Goal: Information Seeking & Learning: Find specific fact

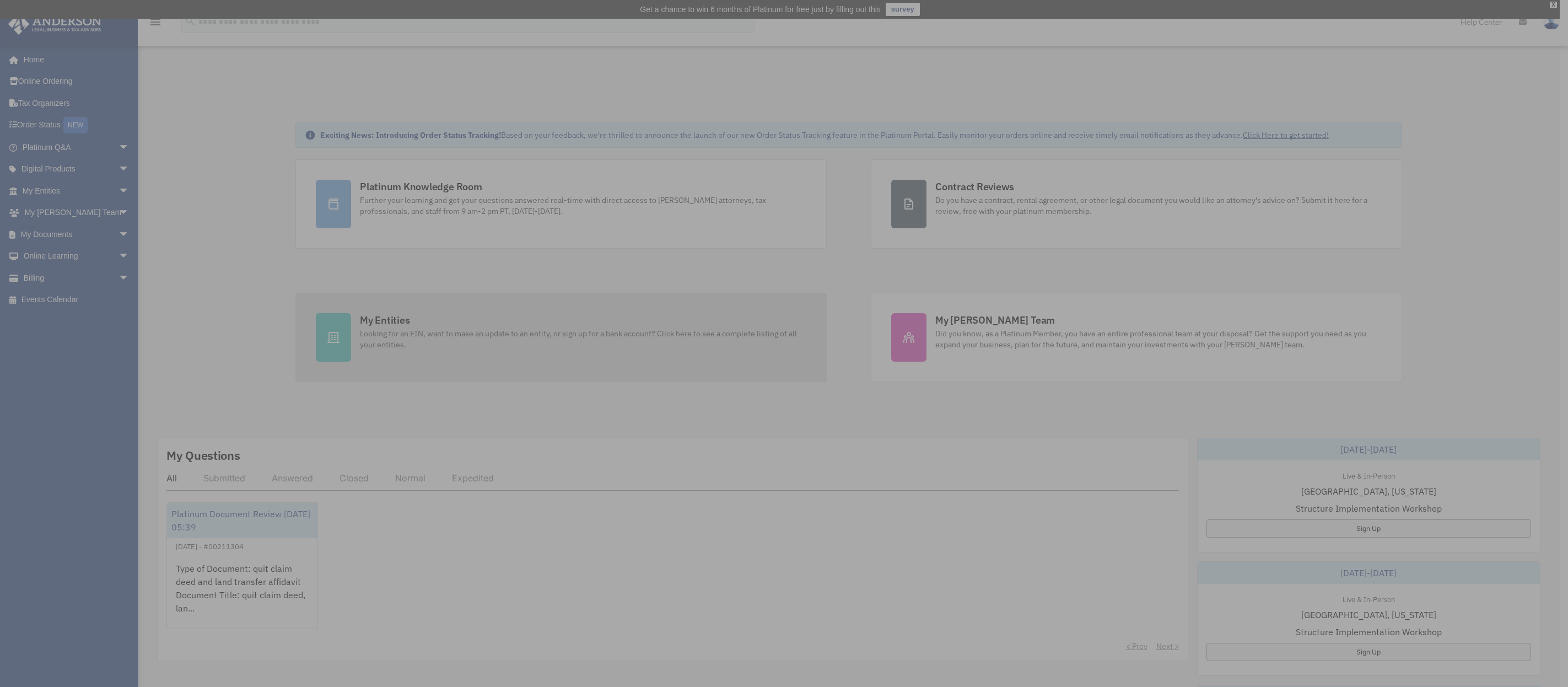
click at [335, 344] on div "x" at bounding box center [784, 343] width 1568 height 687
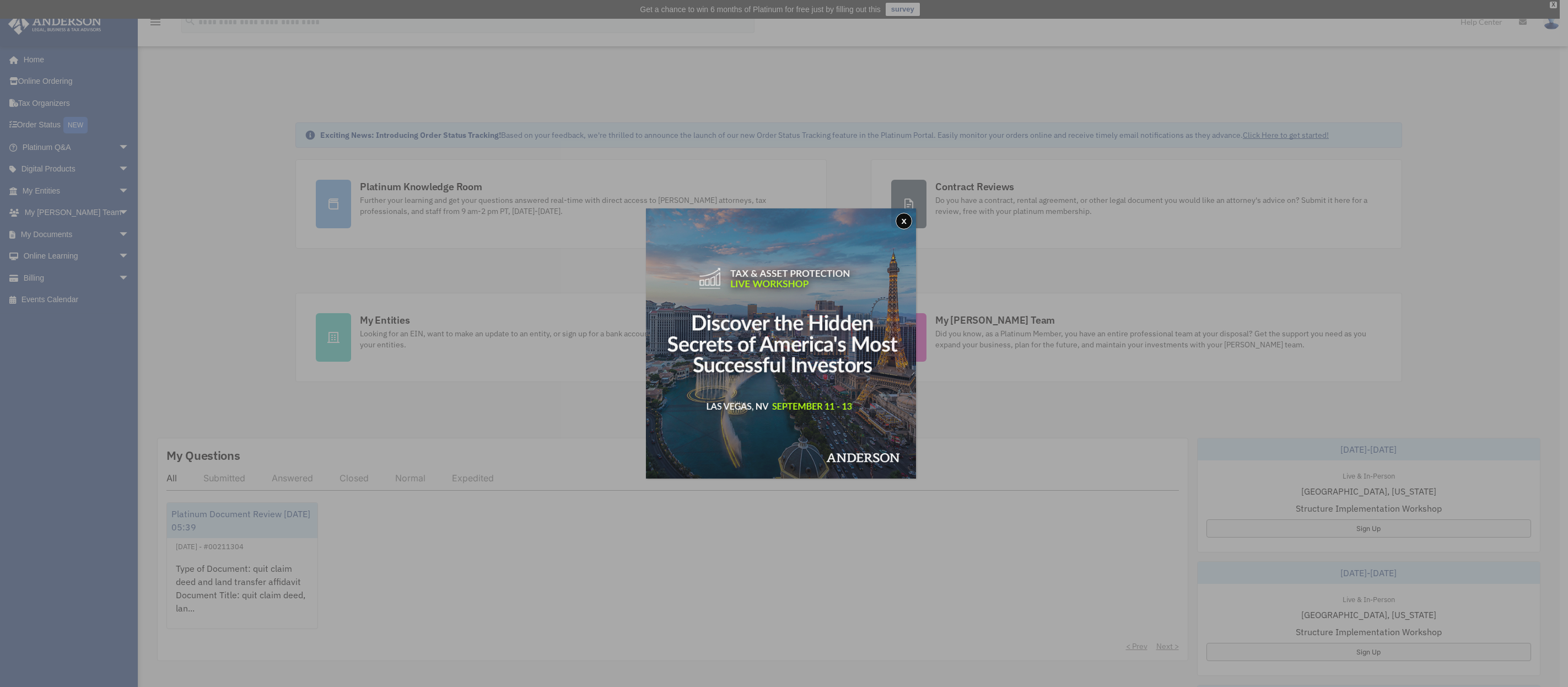
click at [335, 344] on div "x" at bounding box center [784, 343] width 1568 height 687
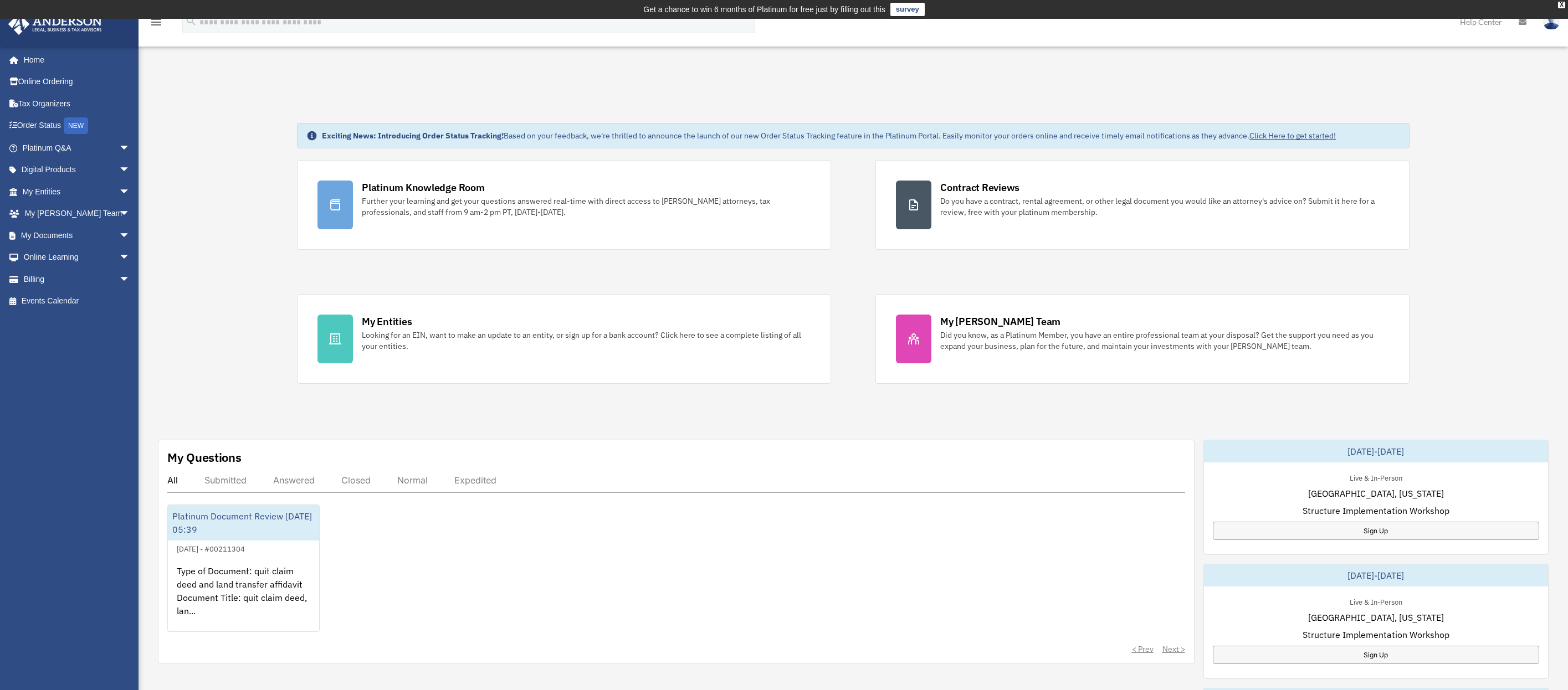
click at [234, 383] on div "Exciting News: Introducing Order Status Tracking! Based on your feedback, we're…" at bounding box center [853, 587] width 1446 height 984
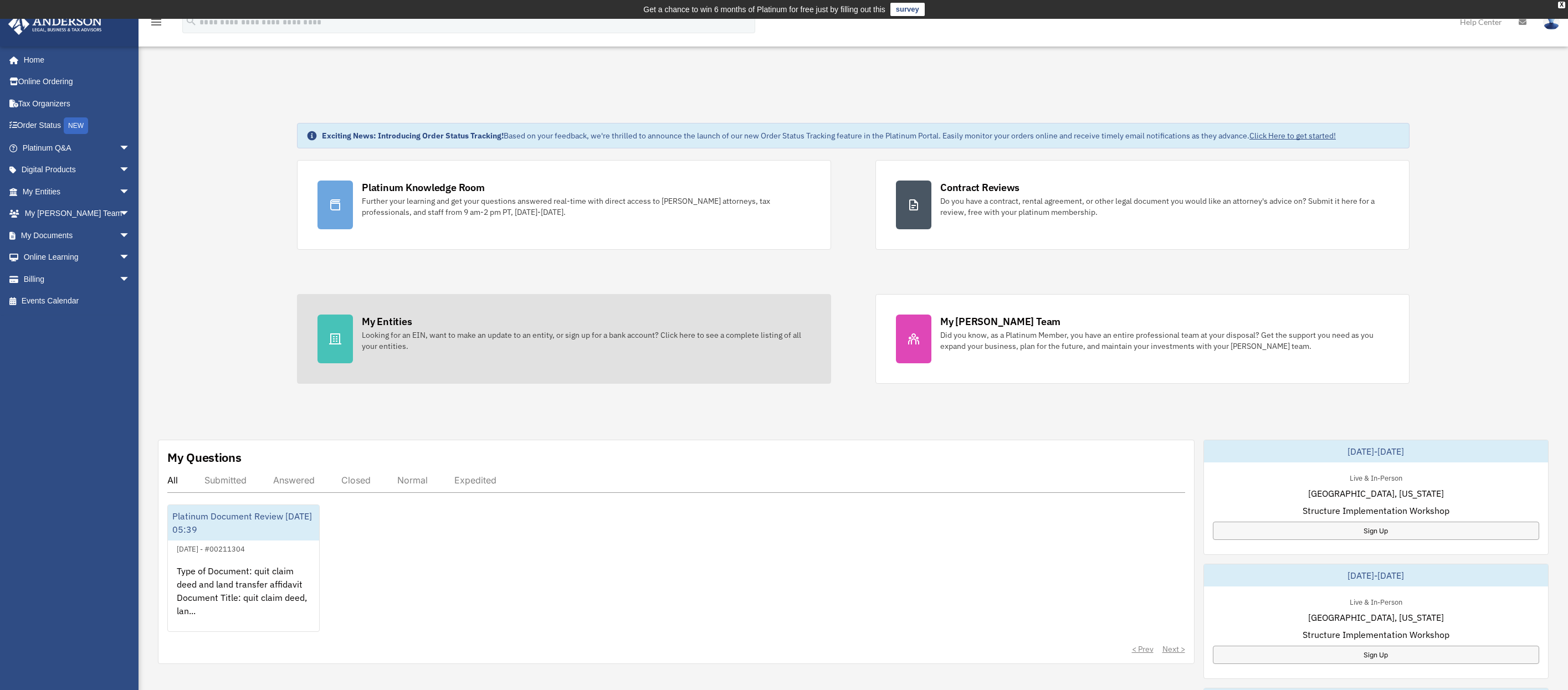
click at [337, 339] on icon at bounding box center [335, 339] width 13 height 11
click at [337, 340] on icon at bounding box center [335, 338] width 13 height 13
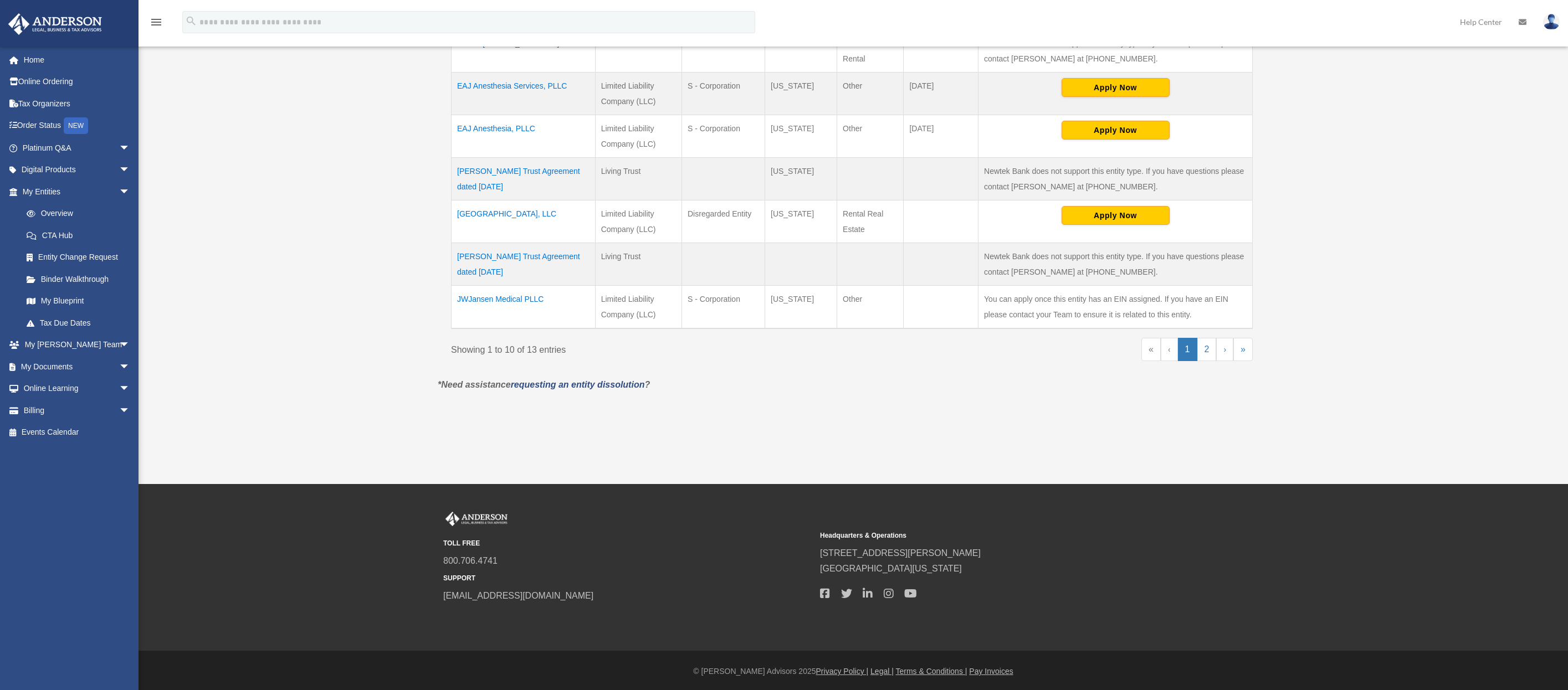
scroll to position [463, 0]
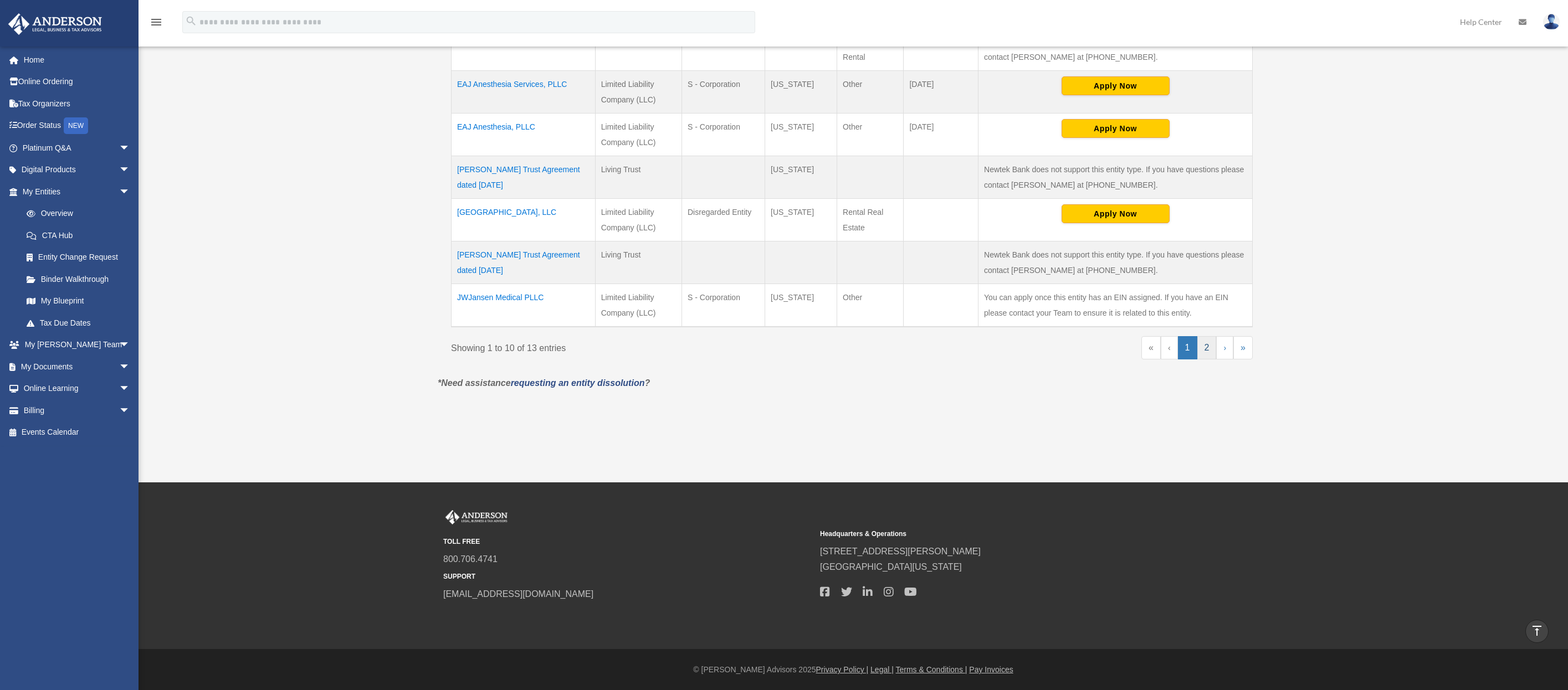
click at [1202, 345] on link "2" at bounding box center [1207, 347] width 19 height 23
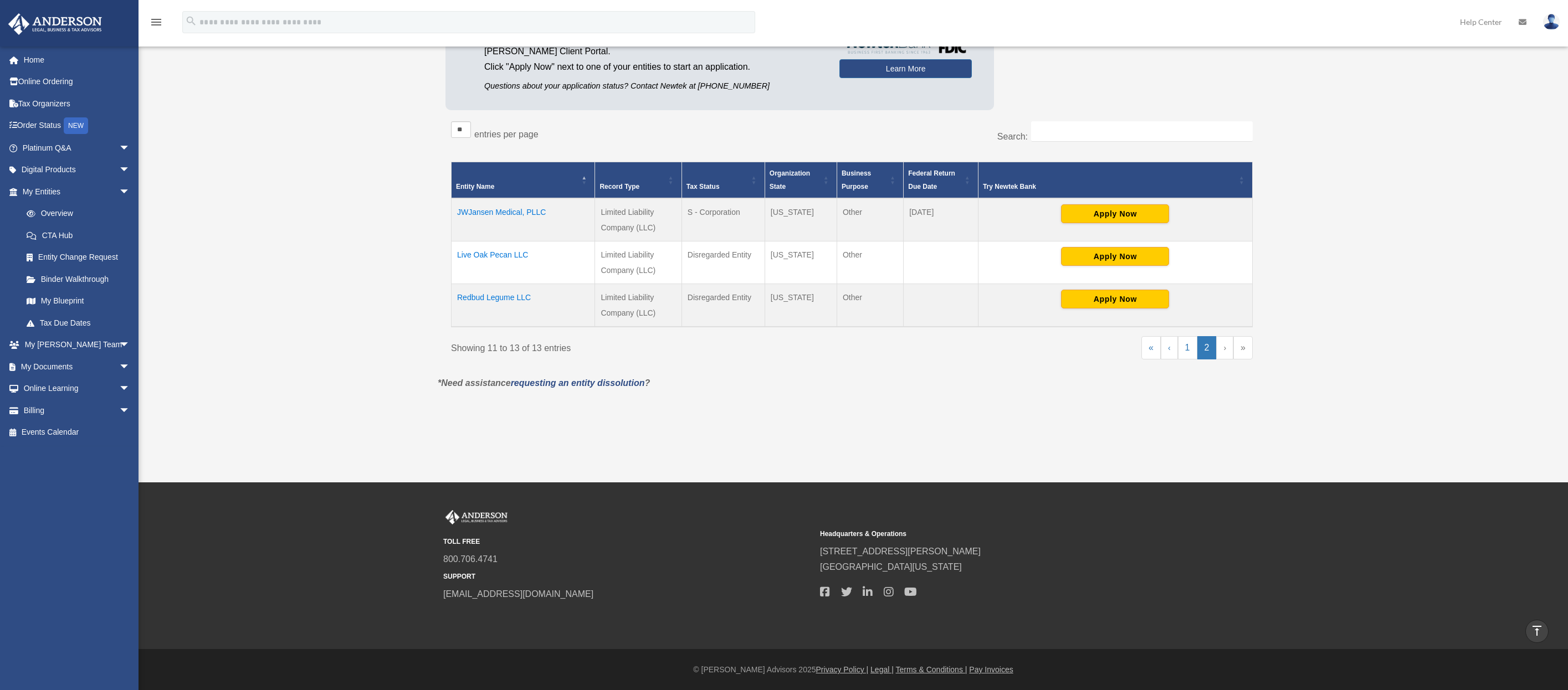
scroll to position [164, 0]
click at [528, 209] on td "JWJansen Medical, PLLC" at bounding box center [523, 220] width 143 height 43
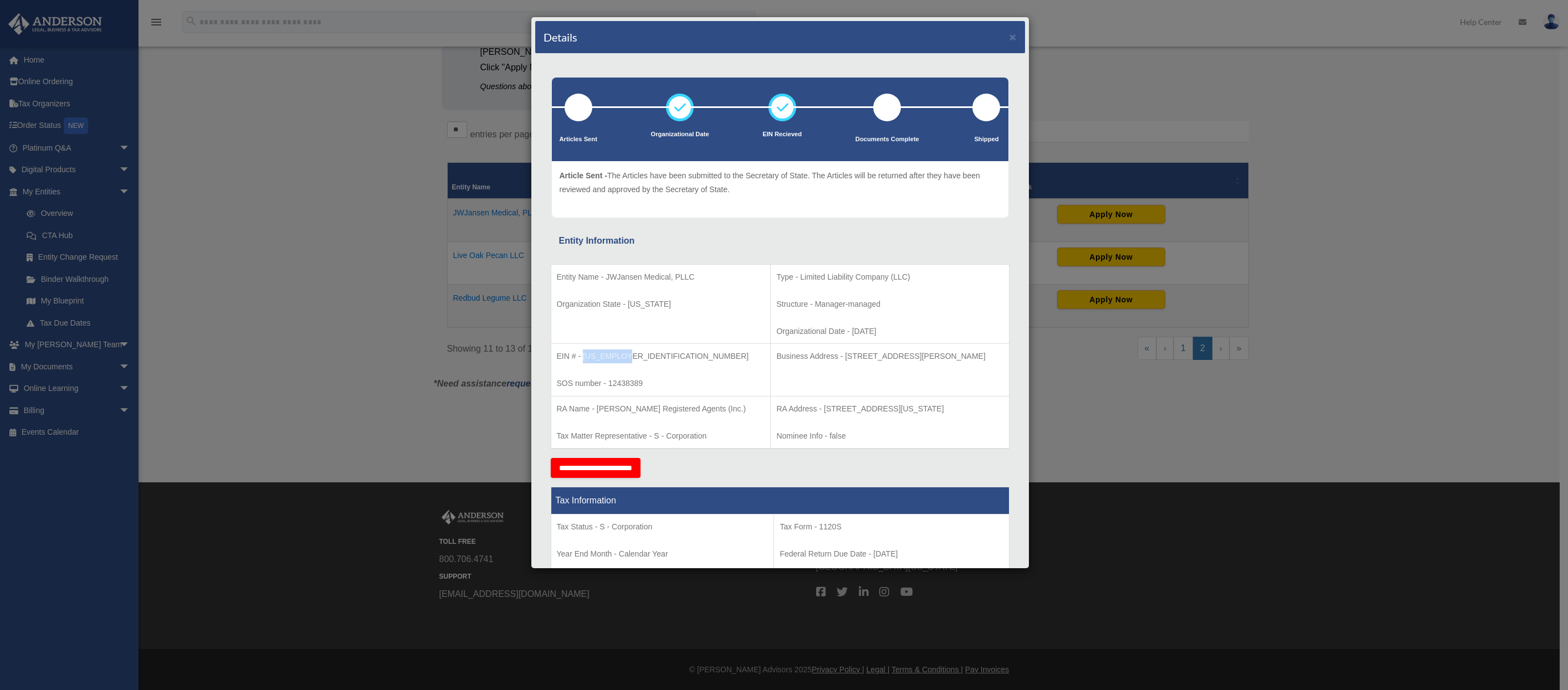
drag, startPoint x: 623, startPoint y: 356, endPoint x: 584, endPoint y: 355, distance: 39.0
click at [584, 355] on p "EIN # - 92-1618885" at bounding box center [661, 356] width 209 height 14
copy p "92-1618885"
drag, startPoint x: 800, startPoint y: 356, endPoint x: 856, endPoint y: 356, distance: 56.0
click at [856, 356] on p "Business Address - 3225 McLeod Dr, Suite 100, Las Vegas, NV 89121" at bounding box center [890, 356] width 227 height 14
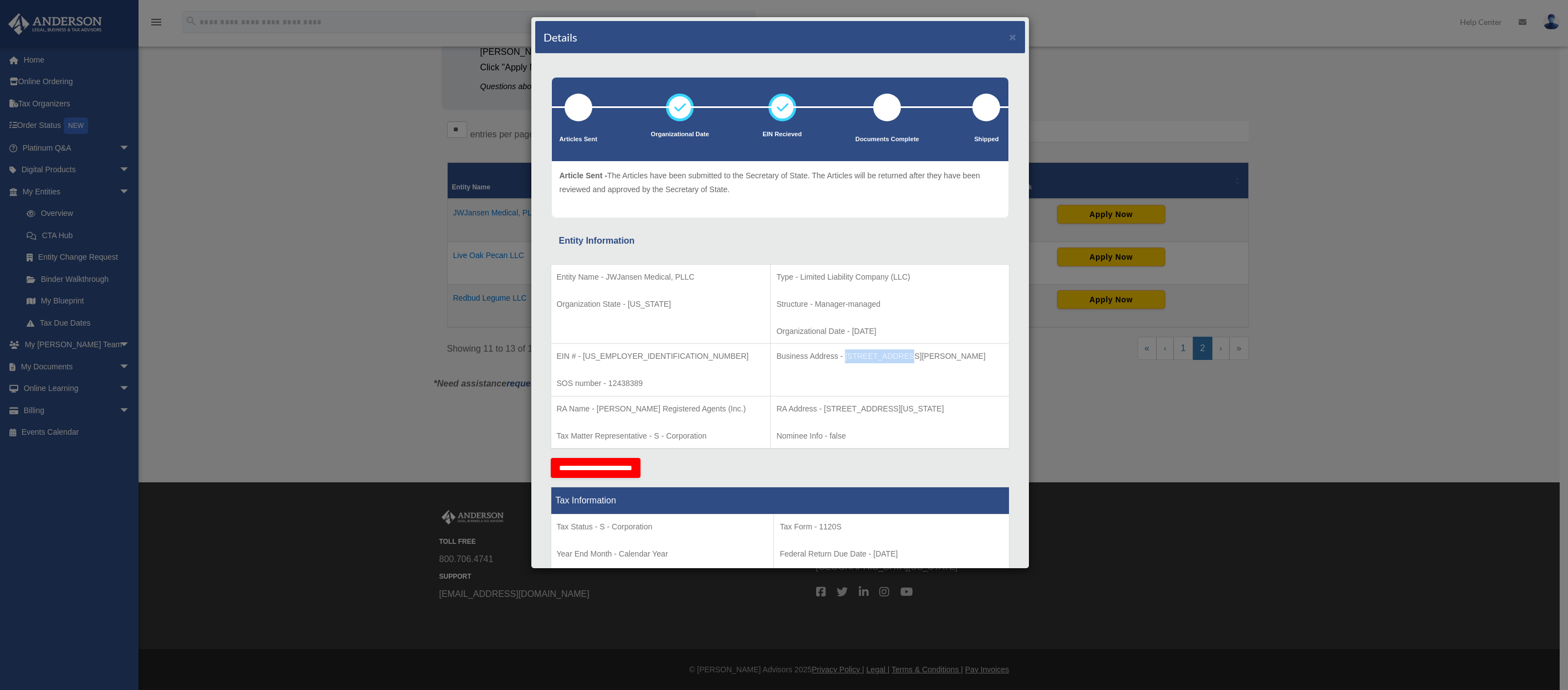
copy p "3225 McLeod Dr"
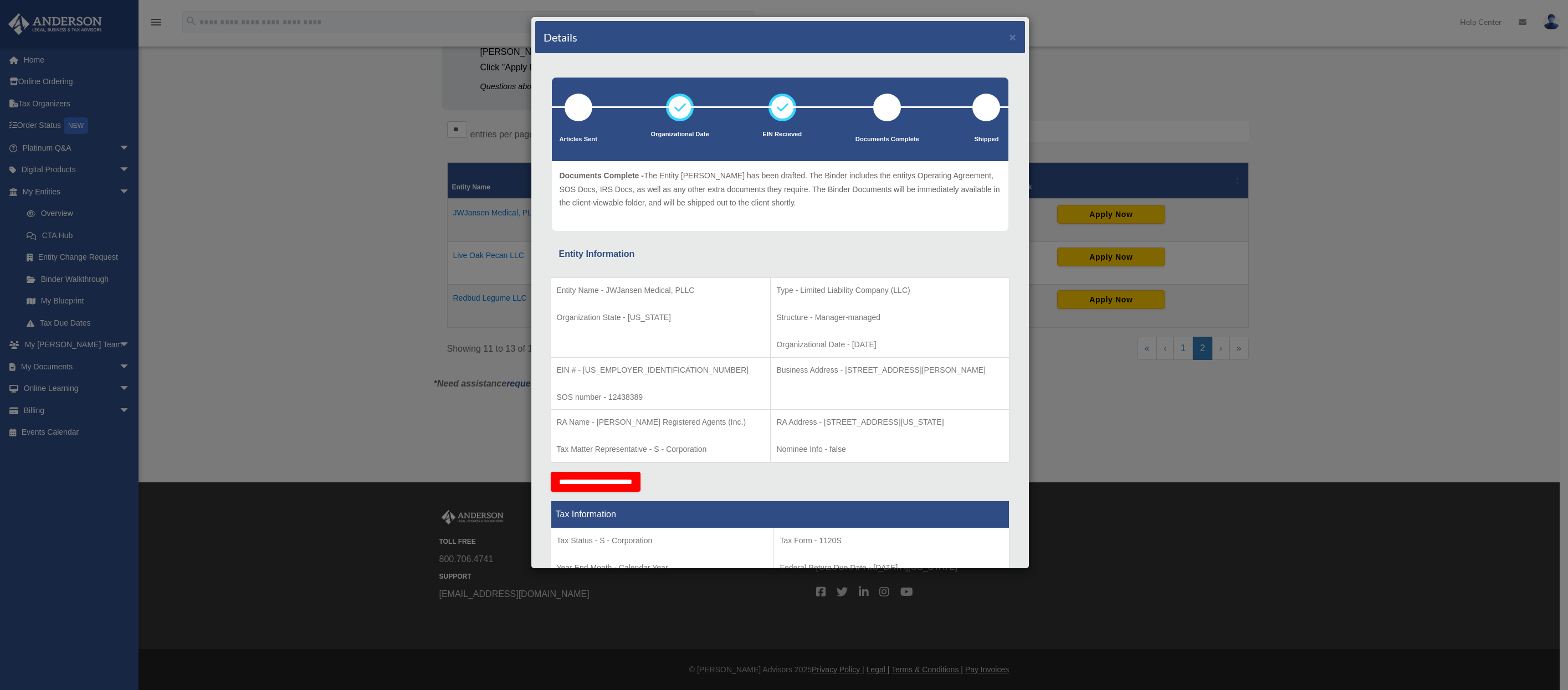
click at [436, 434] on div "Details × Articles Sent Organizational Date" at bounding box center [784, 345] width 1568 height 690
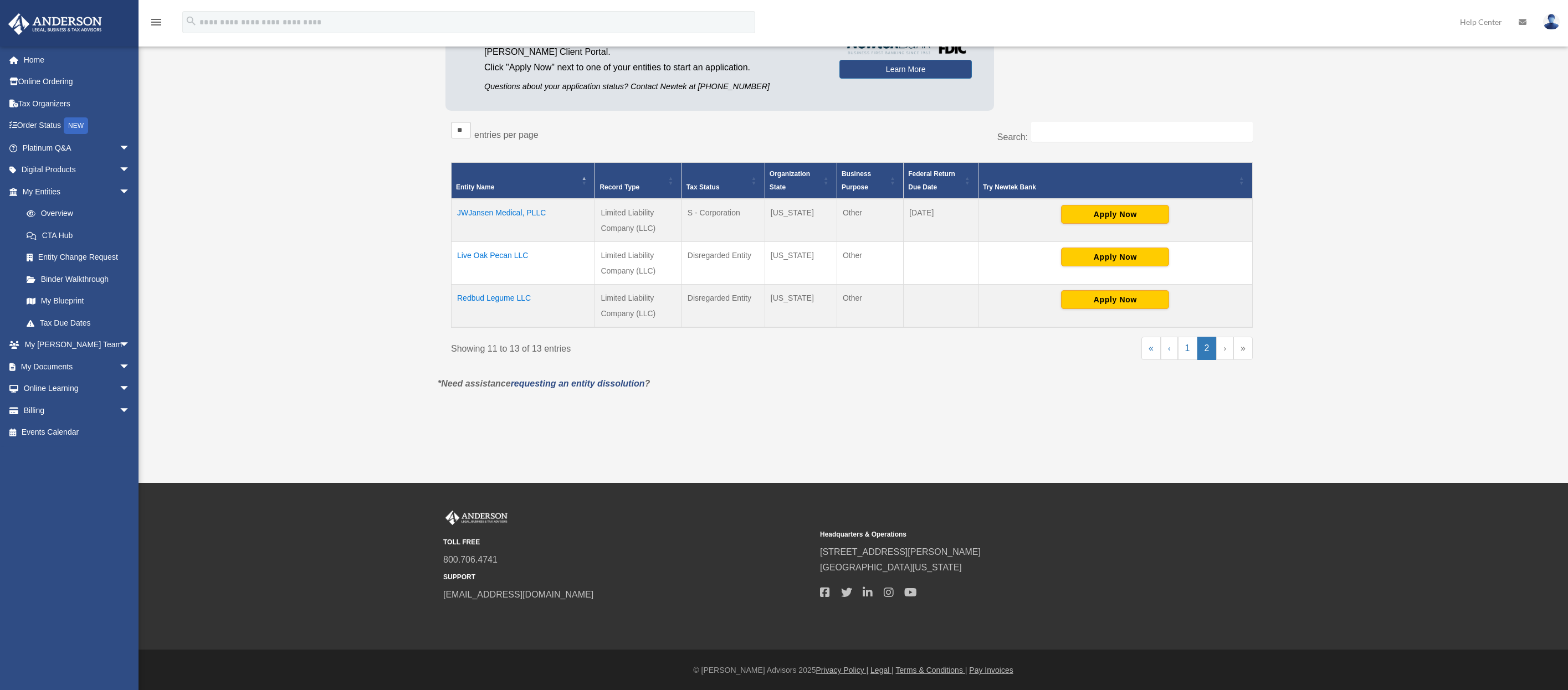
click at [521, 211] on td "JWJansen Medical, PLLC" at bounding box center [523, 220] width 143 height 43
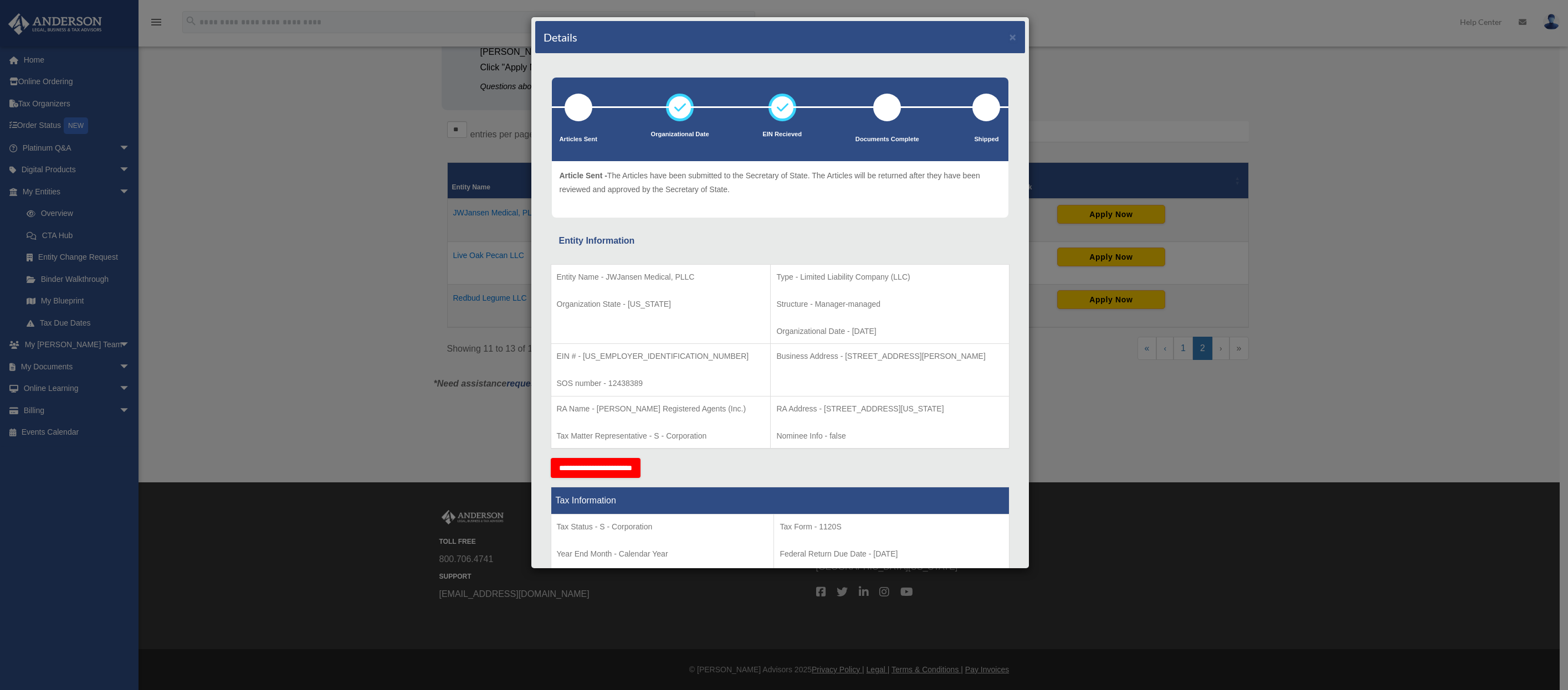
click at [711, 474] on div "**********" at bounding box center [780, 468] width 459 height 20
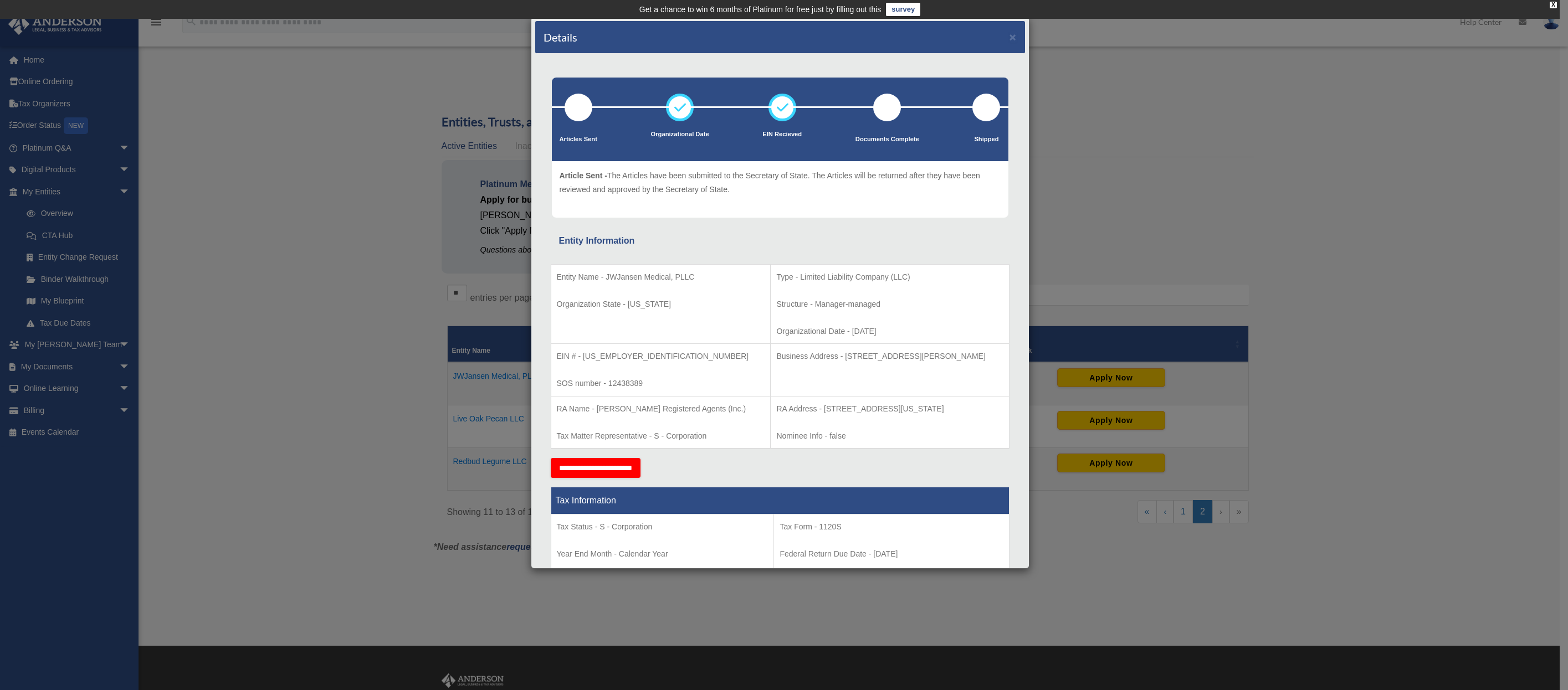
click at [1141, 171] on div "Details × Articles Sent Organizational Date" at bounding box center [784, 345] width 1568 height 690
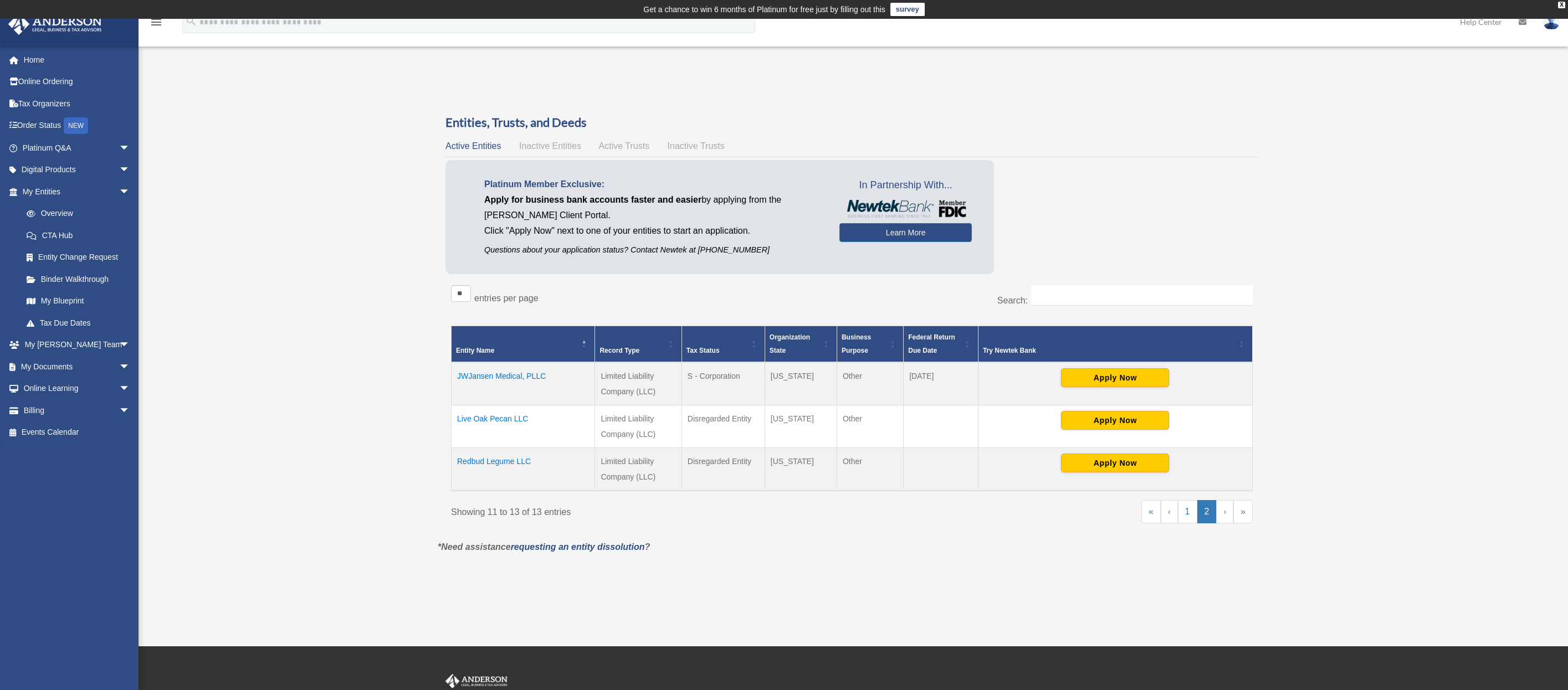
click at [528, 377] on td "JWJansen Medical, PLLC" at bounding box center [523, 384] width 143 height 43
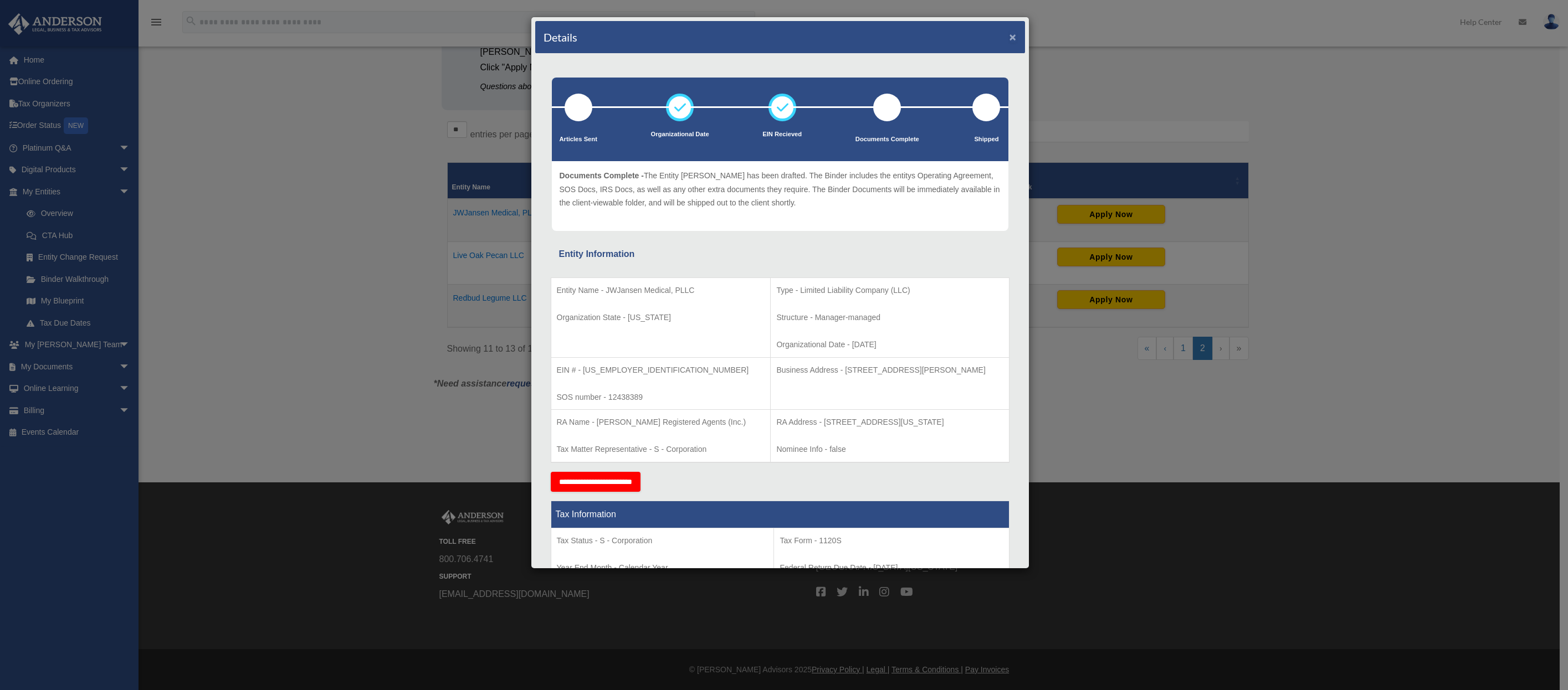
click at [1009, 37] on button "×" at bounding box center [1013, 37] width 7 height 12
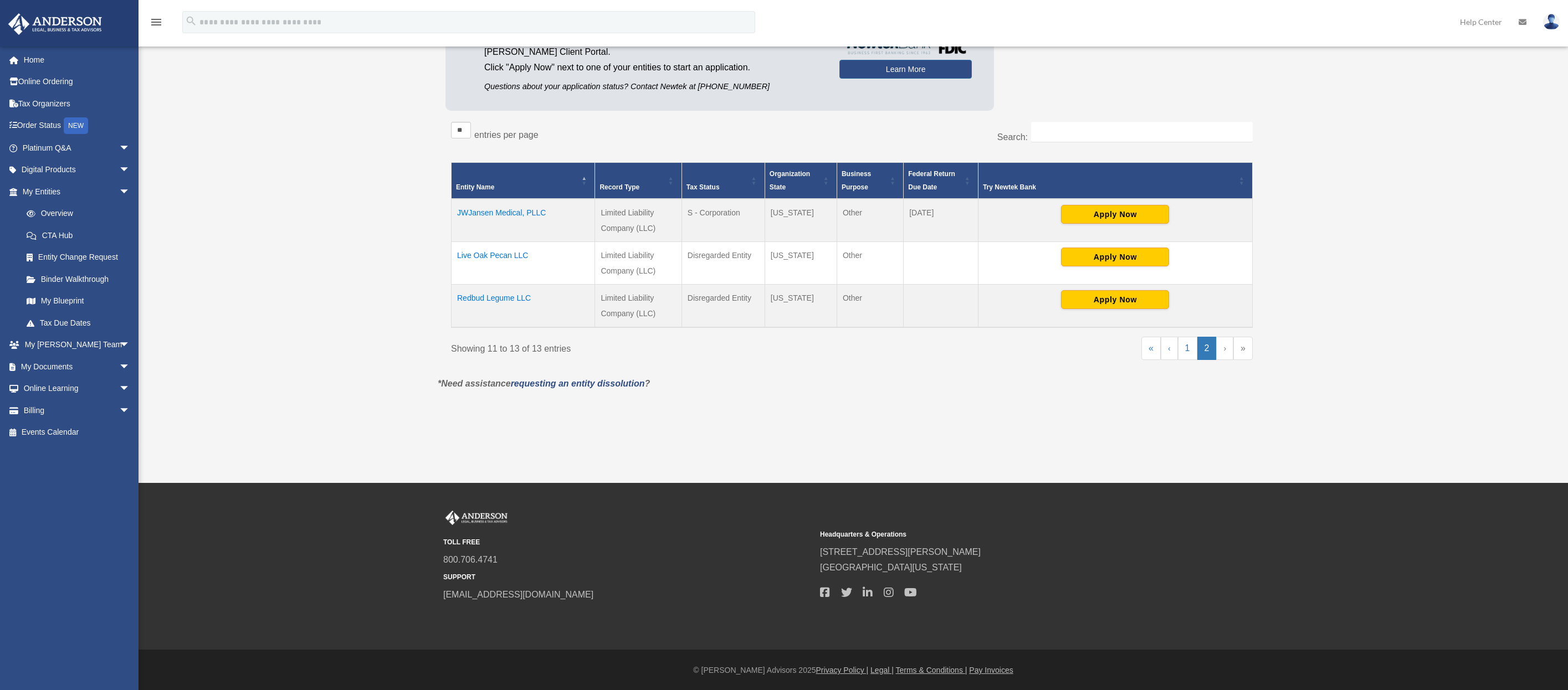
click at [1065, 60] on div "Platinum Member Exclusive: Apply for business bank accounts faster and easier b…" at bounding box center [851, 56] width 812 height 119
click at [1188, 340] on link "1" at bounding box center [1188, 348] width 19 height 23
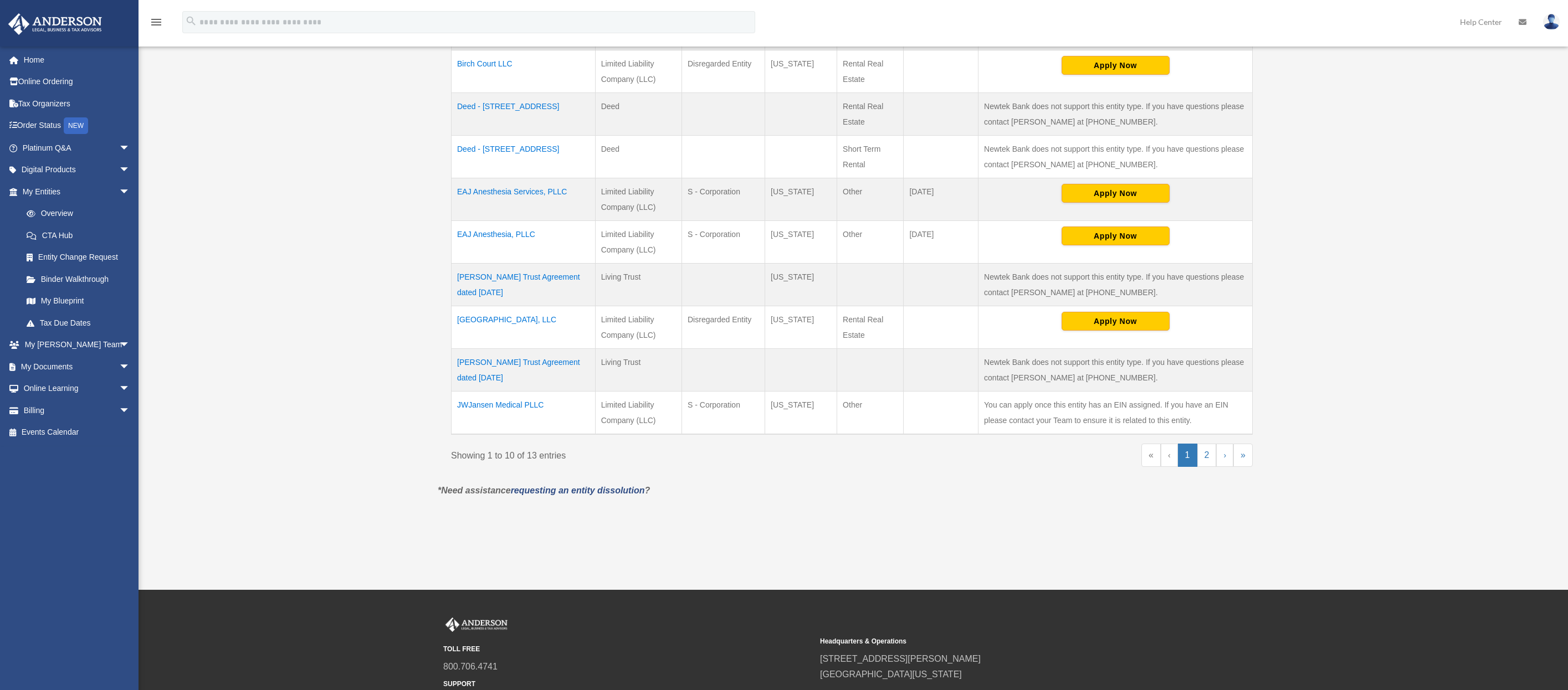
scroll to position [385, 0]
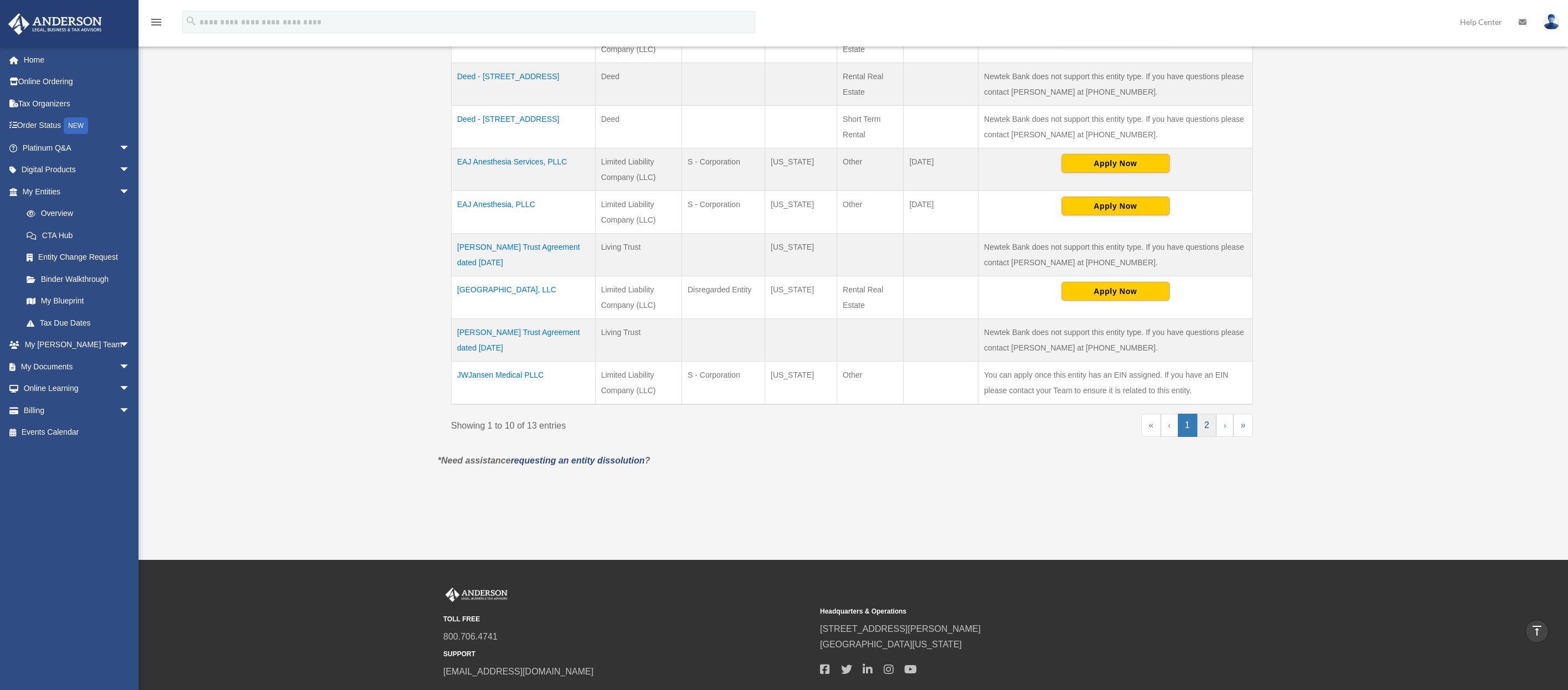
click at [1209, 424] on link "2" at bounding box center [1207, 425] width 19 height 23
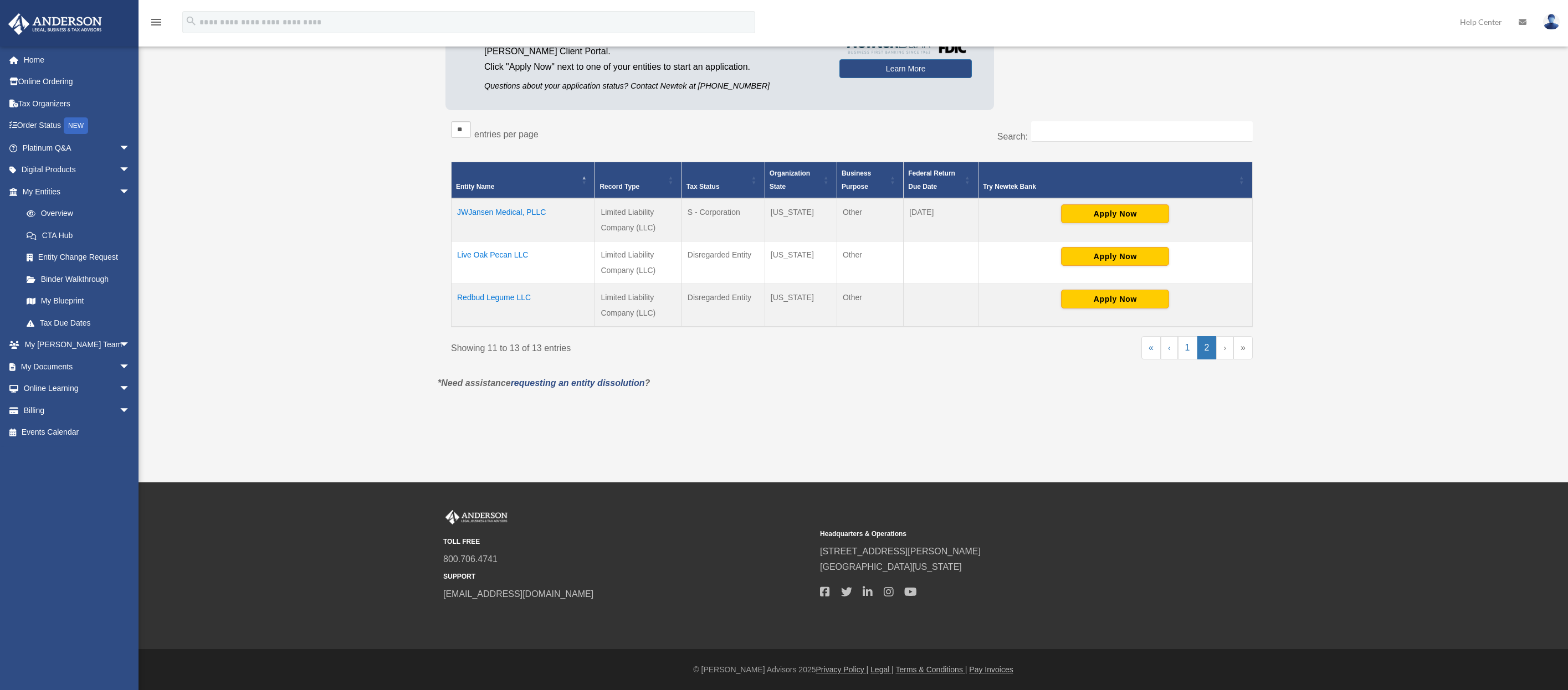
click at [534, 214] on td "JWJansen Medical, PLLC" at bounding box center [523, 220] width 143 height 43
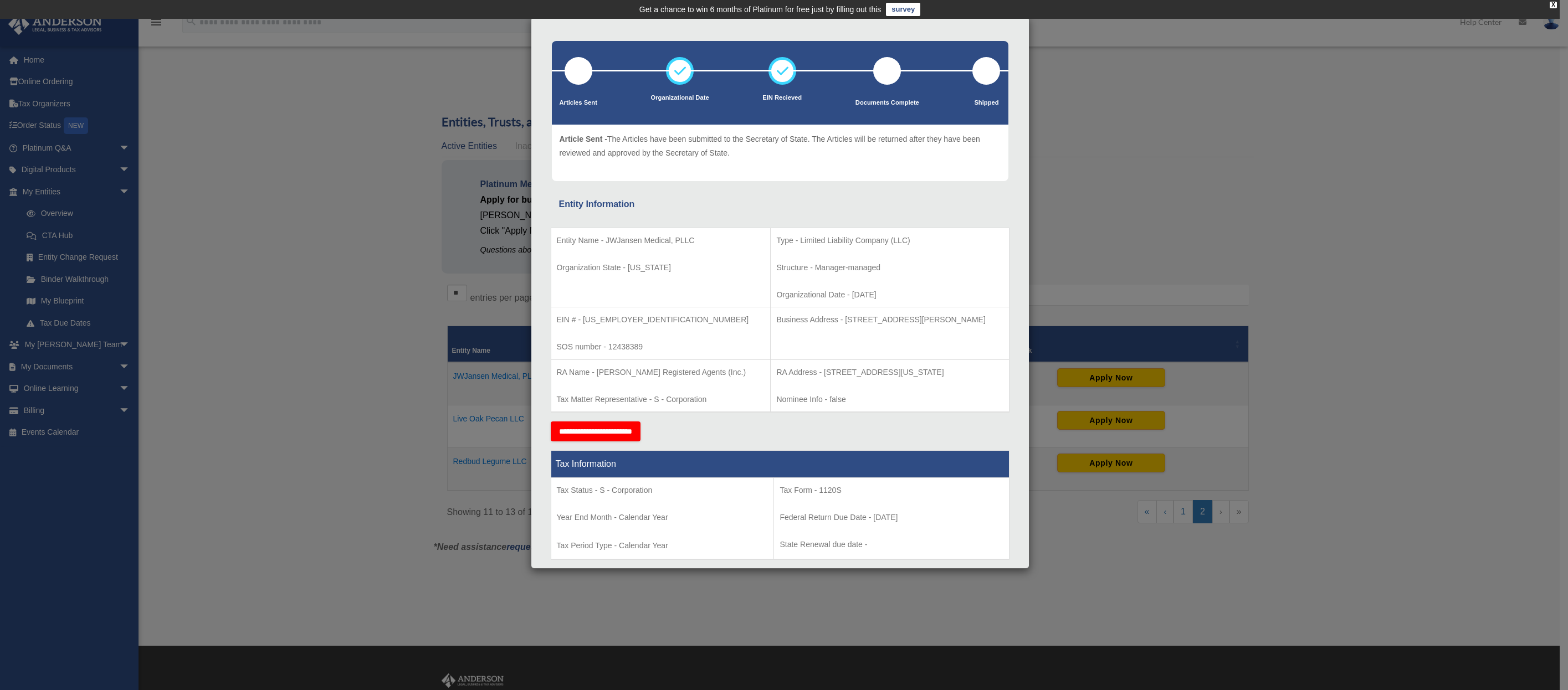
scroll to position [0, 0]
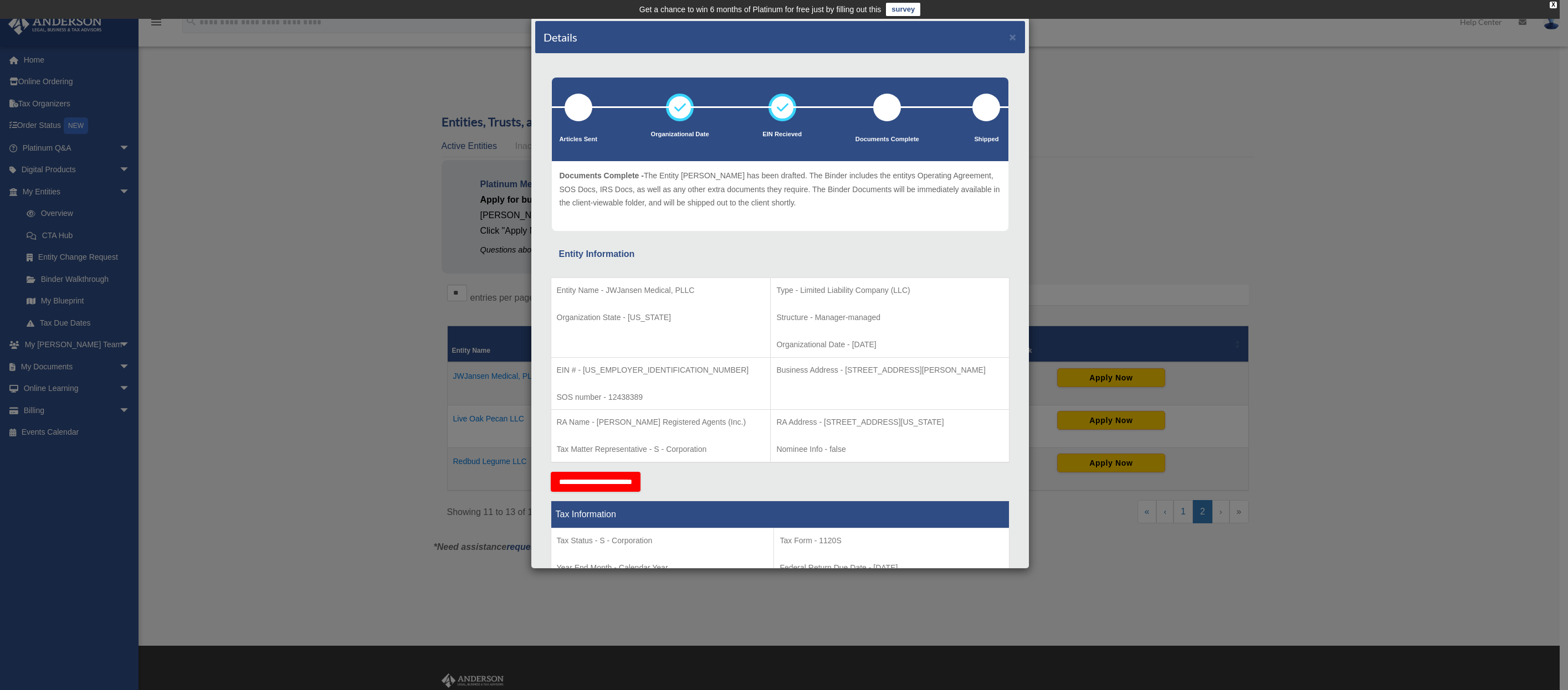
click at [999, 35] on div "Details ×" at bounding box center [780, 37] width 490 height 33
click at [1009, 38] on button "×" at bounding box center [1013, 37] width 7 height 12
